Goal: Task Accomplishment & Management: Manage account settings

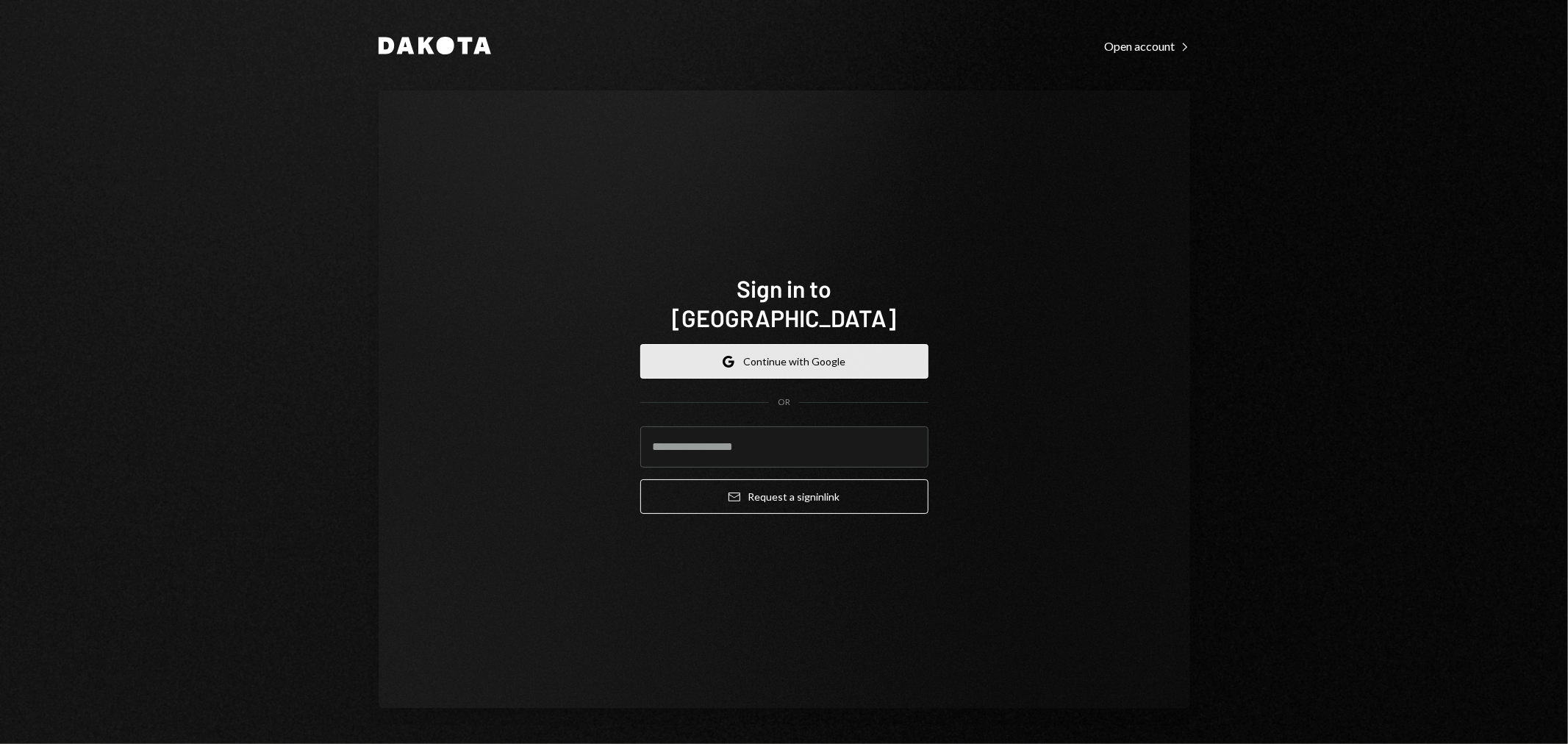
click at [769, 348] on button "Google Continue with Google" at bounding box center [784, 361] width 288 height 35
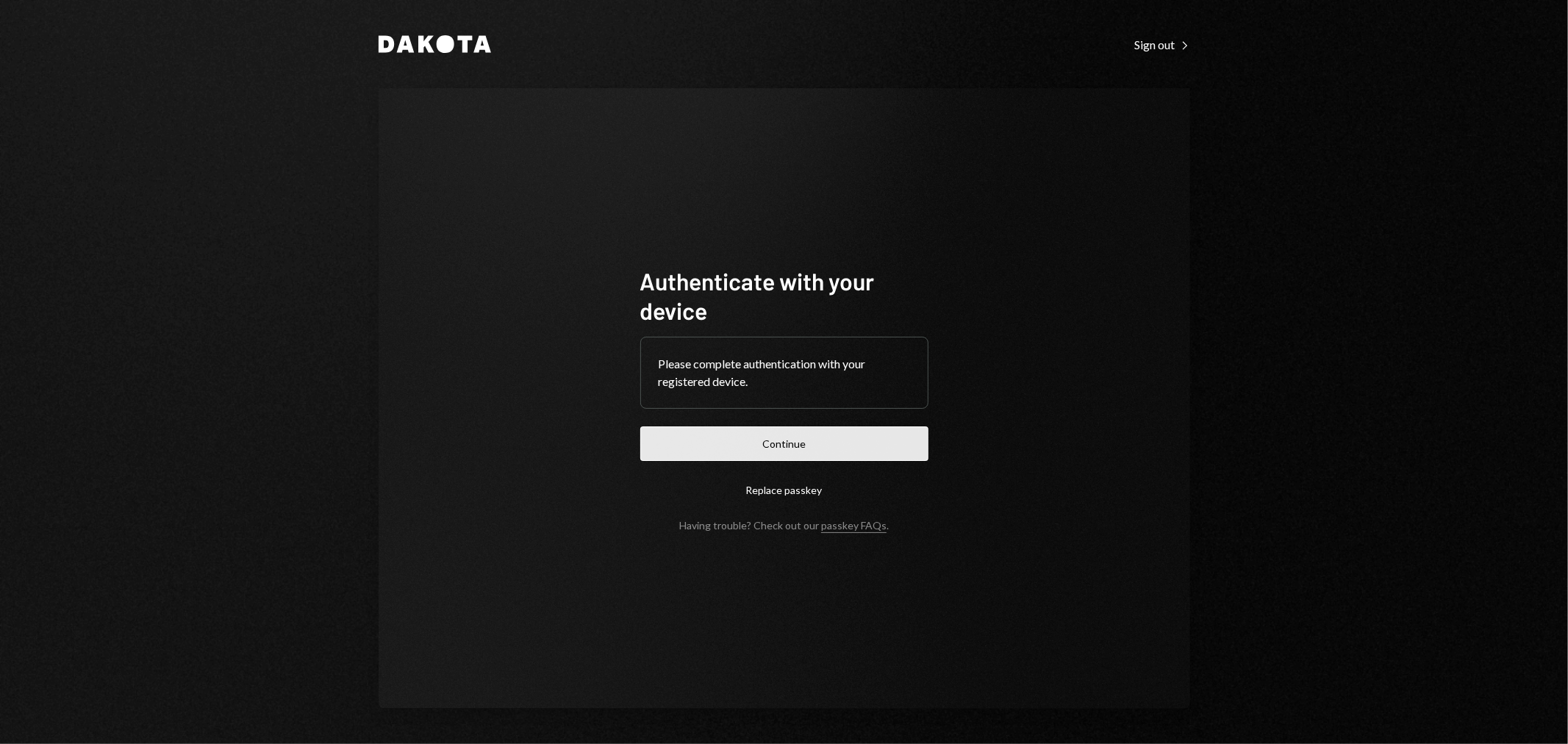
click at [790, 458] on button "Continue" at bounding box center [784, 443] width 288 height 35
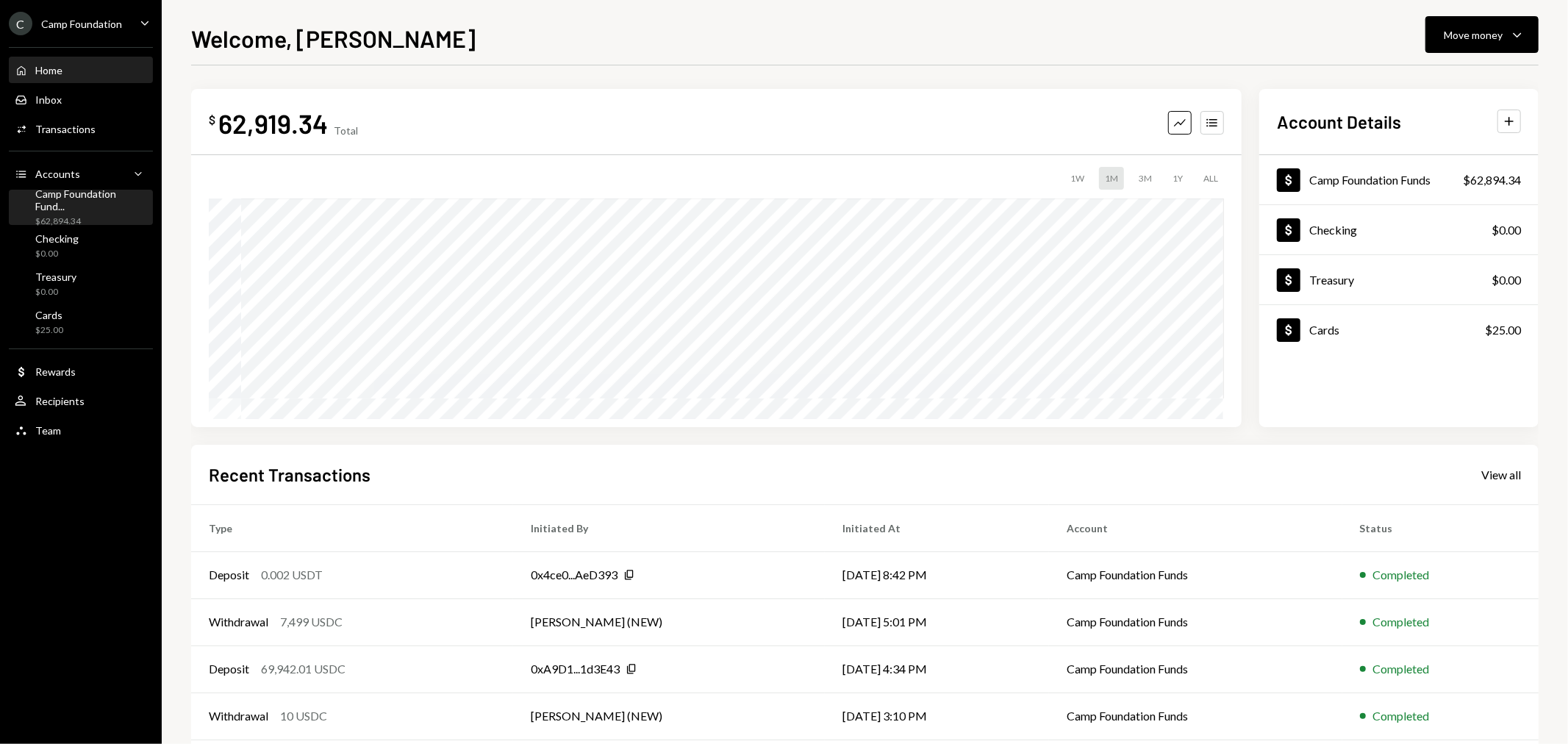
click at [62, 203] on div "Camp Foundation Fund..." at bounding box center [91, 200] width 112 height 25
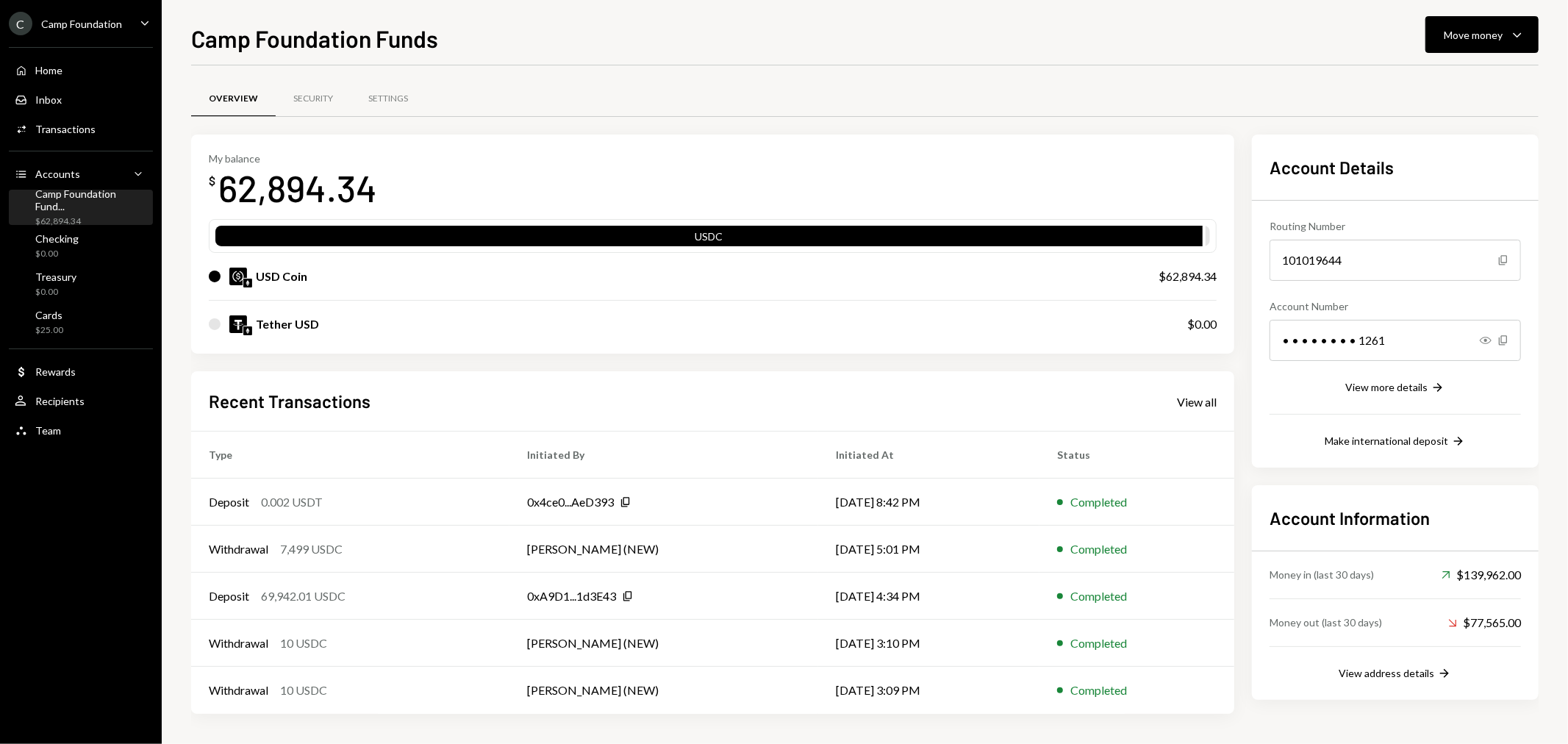
click at [99, 25] on div "Camp Foundation" at bounding box center [81, 24] width 81 height 12
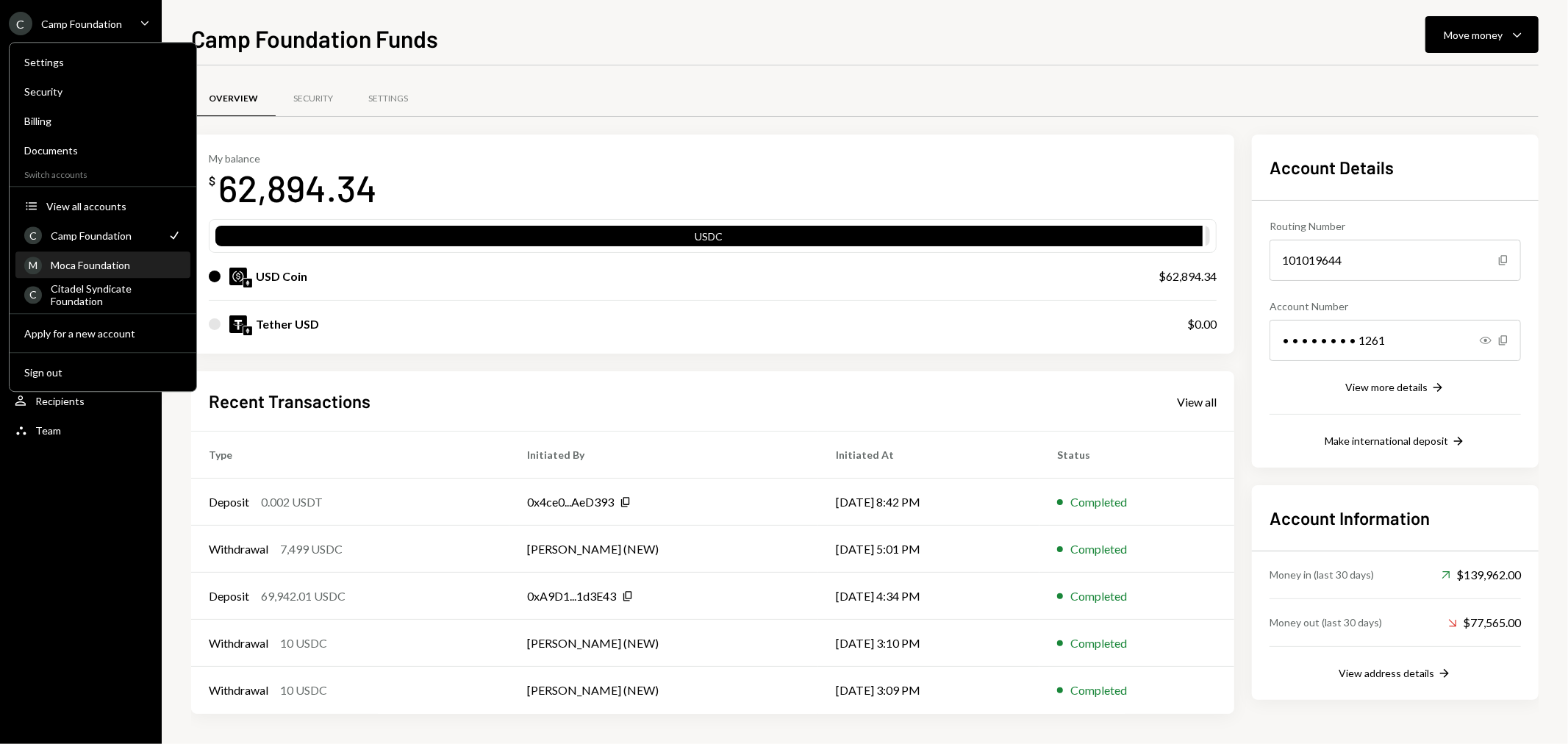
click at [101, 268] on div "Moca Foundation" at bounding box center [116, 265] width 131 height 12
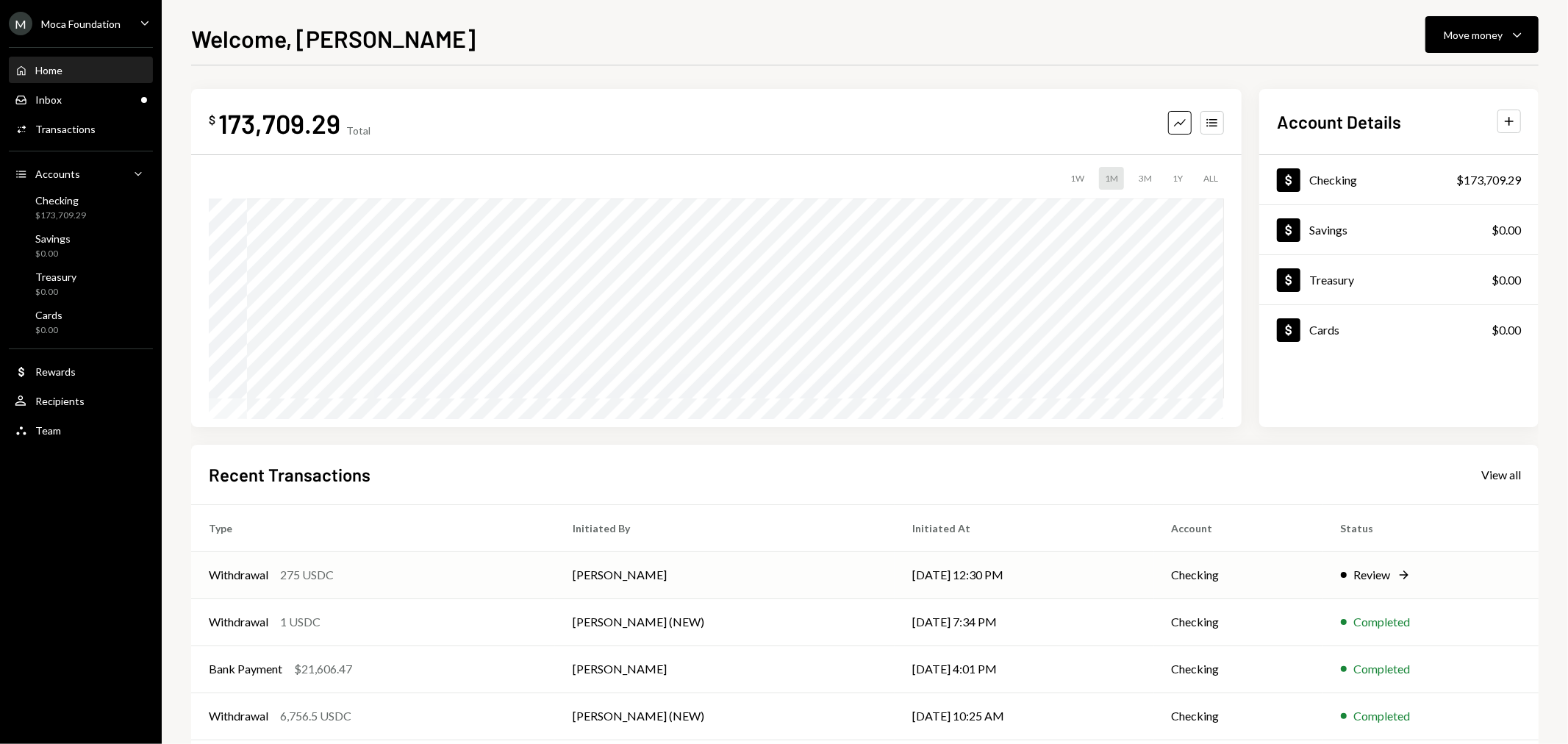
click at [281, 571] on div "275 USDC" at bounding box center [307, 575] width 54 height 18
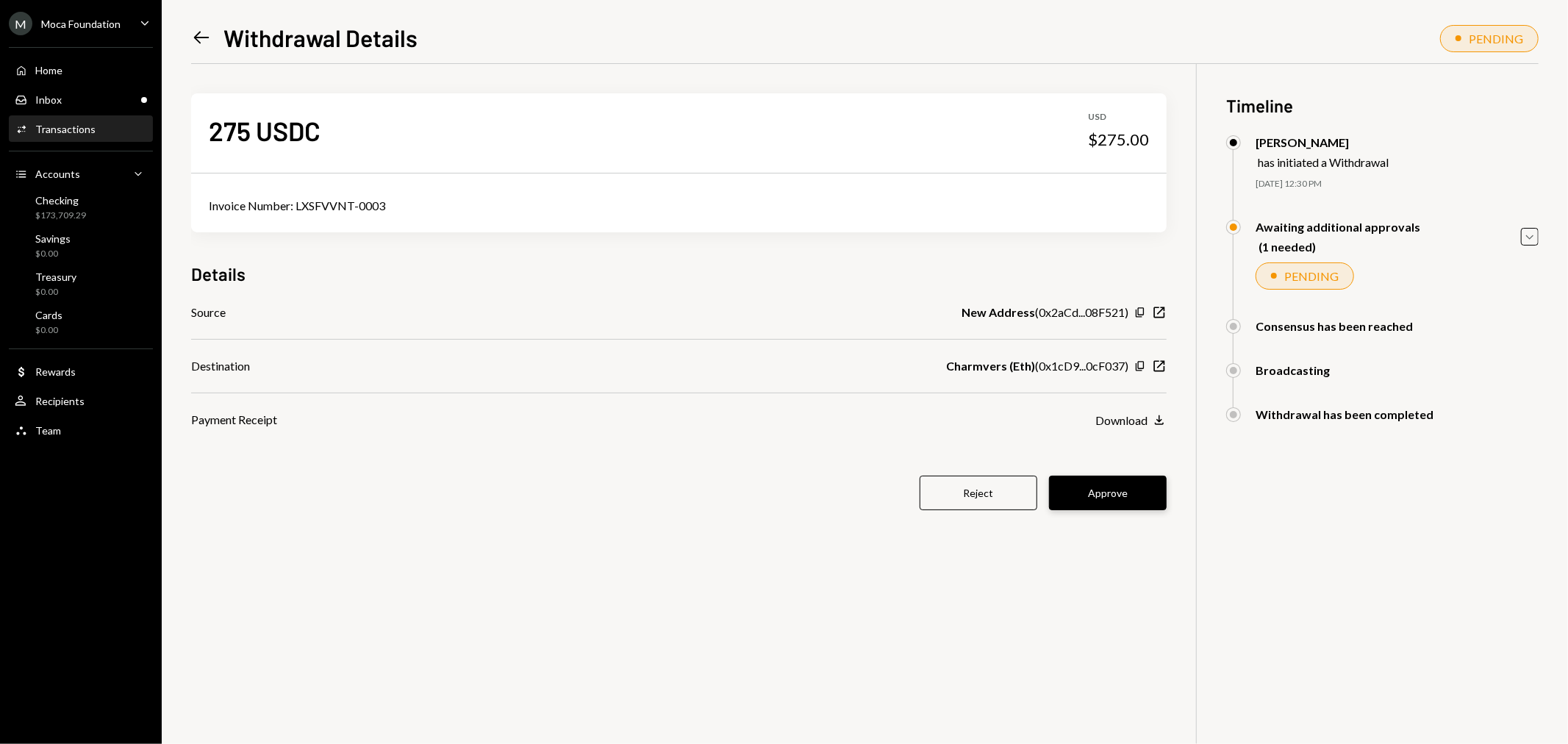
click at [1130, 494] on button "Approve" at bounding box center [1107, 493] width 118 height 35
